Goal: Contribute content: Contribute content

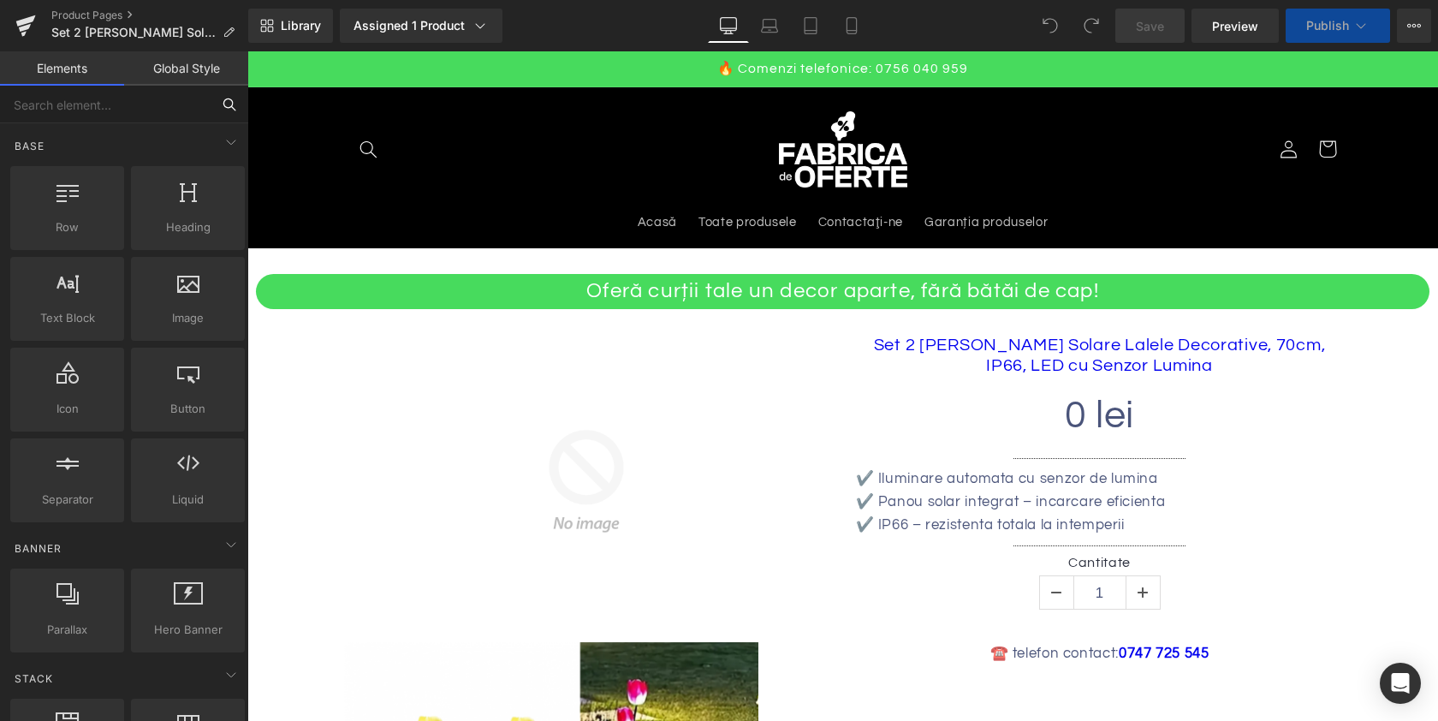
click at [128, 98] on input "text" at bounding box center [105, 105] width 211 height 38
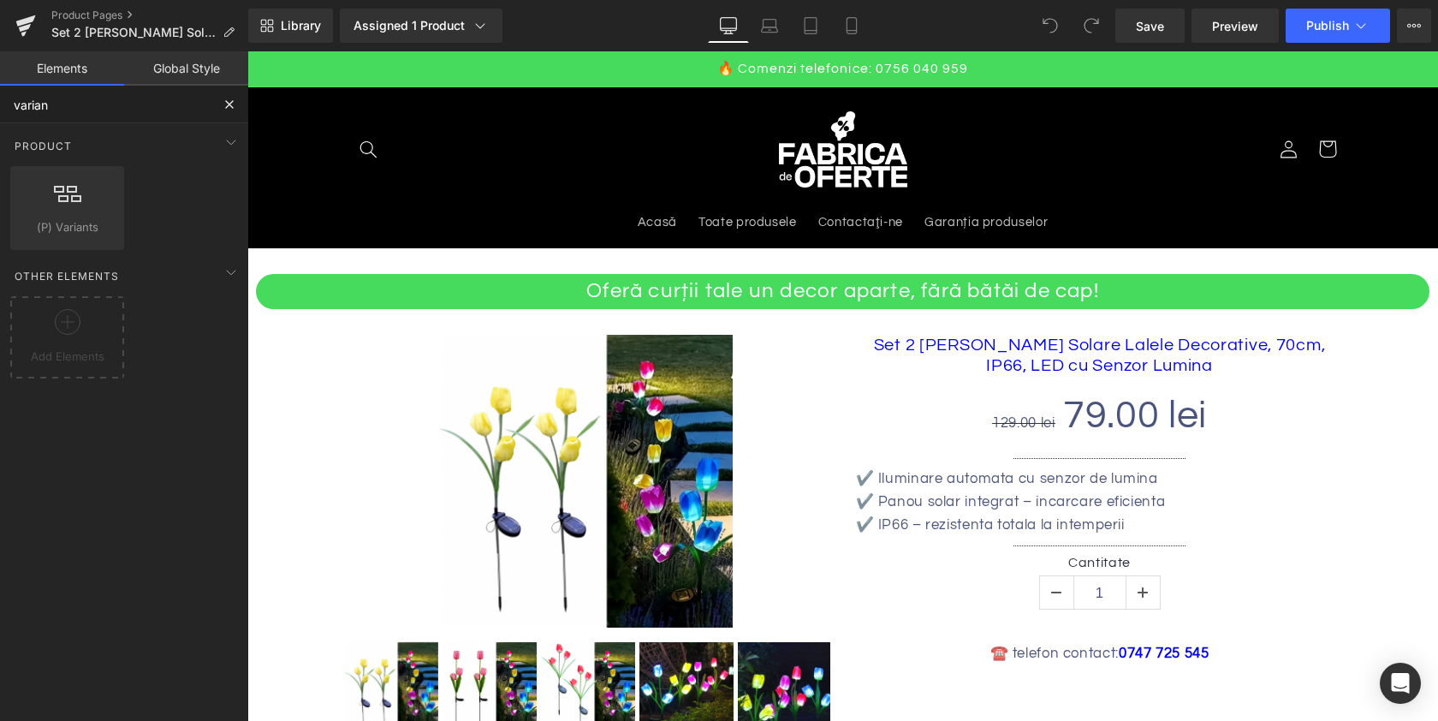
type input "variant"
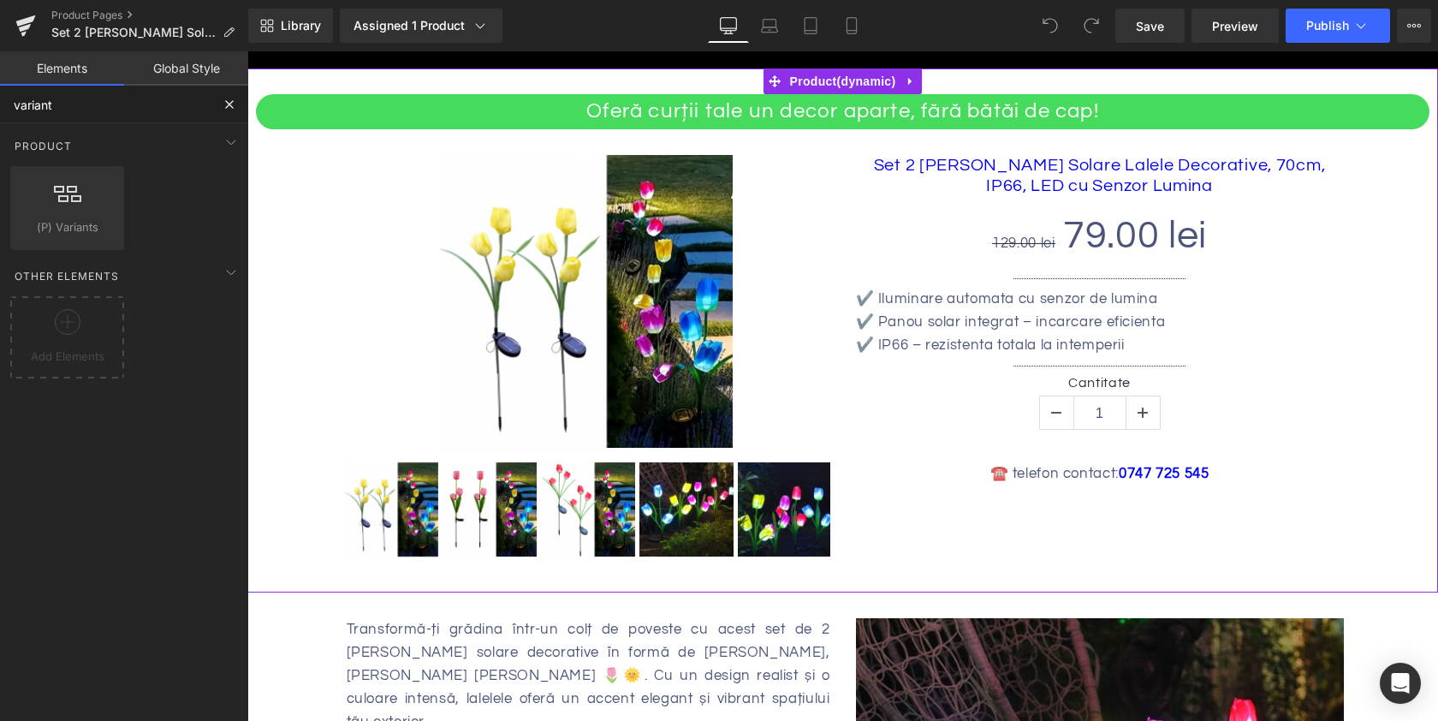
scroll to position [186, 0]
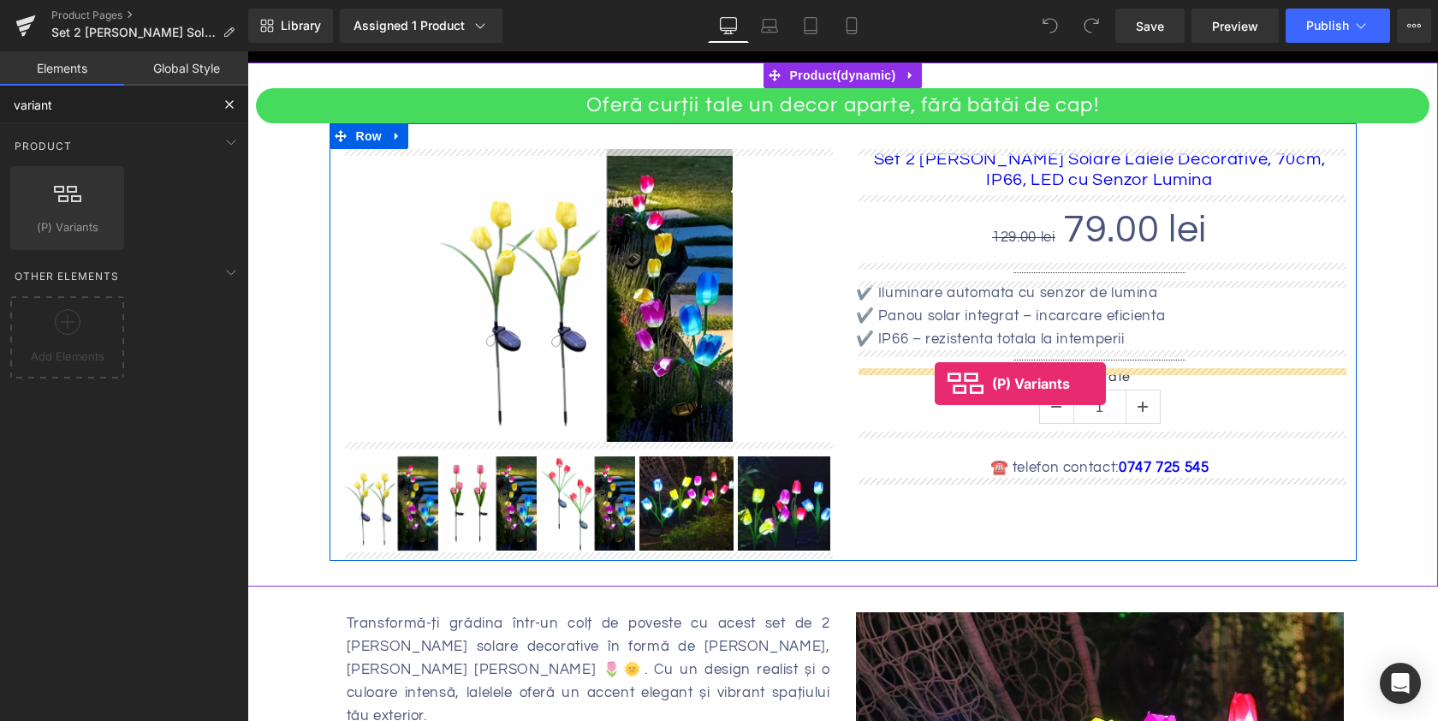
drag, startPoint x: 314, startPoint y: 255, endPoint x: 935, endPoint y: 384, distance: 633.9
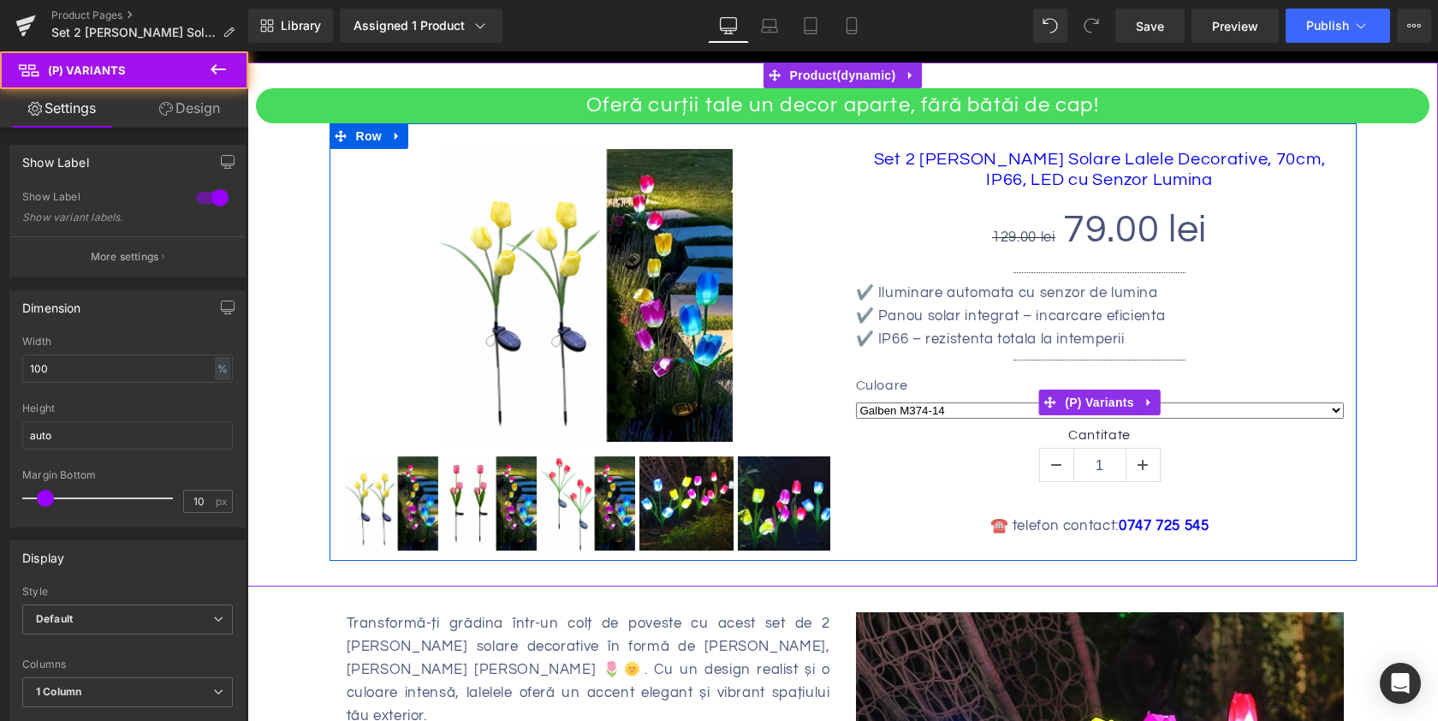
click at [972, 420] on div "Culoare Galben M374-14 Roz M374-12 Rosu M374-13" at bounding box center [1100, 403] width 488 height 50
click at [962, 414] on select "Galben M374-14 Roz M374-12 Rosu M374-13" at bounding box center [1100, 410] width 488 height 16
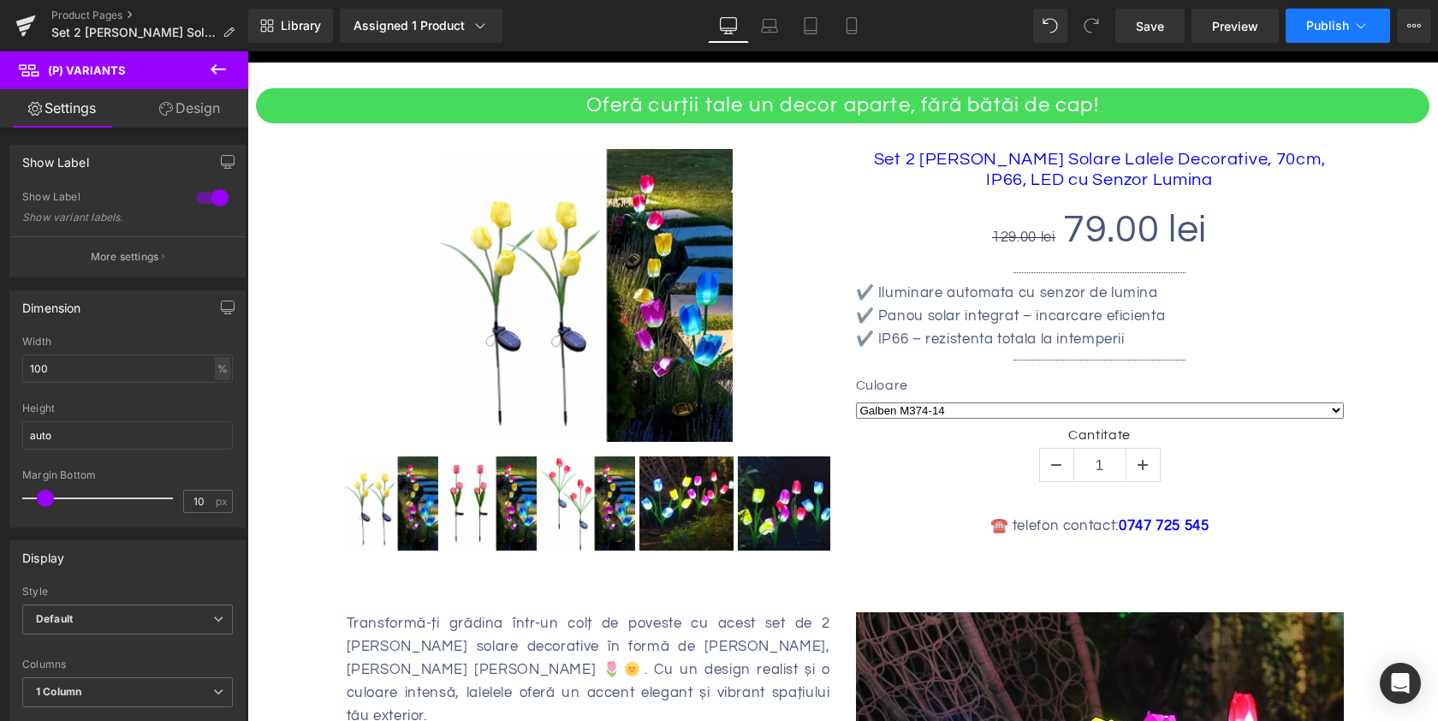
click at [1330, 33] on button "Publish" at bounding box center [1338, 26] width 104 height 34
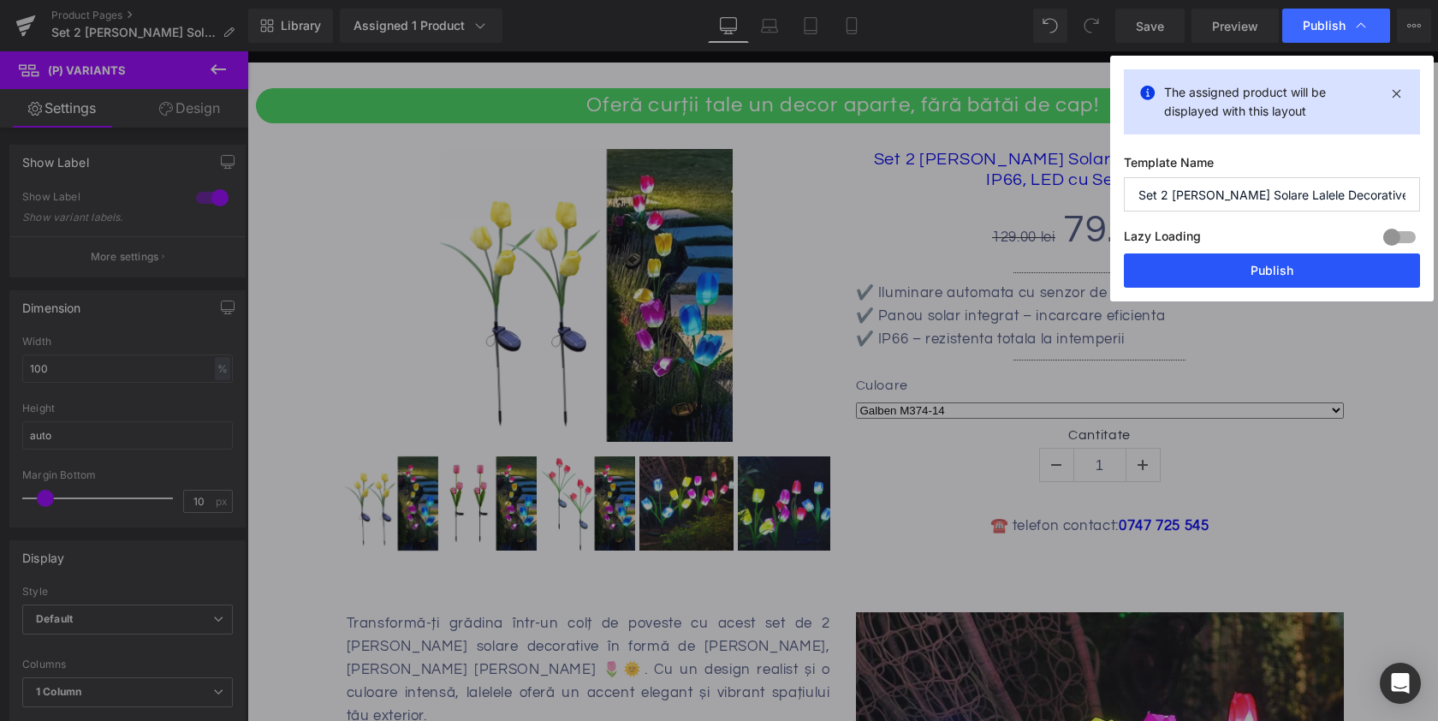
click at [135, 95] on button "Publish" at bounding box center [112, 84] width 45 height 21
